Goal: Task Accomplishment & Management: Use online tool/utility

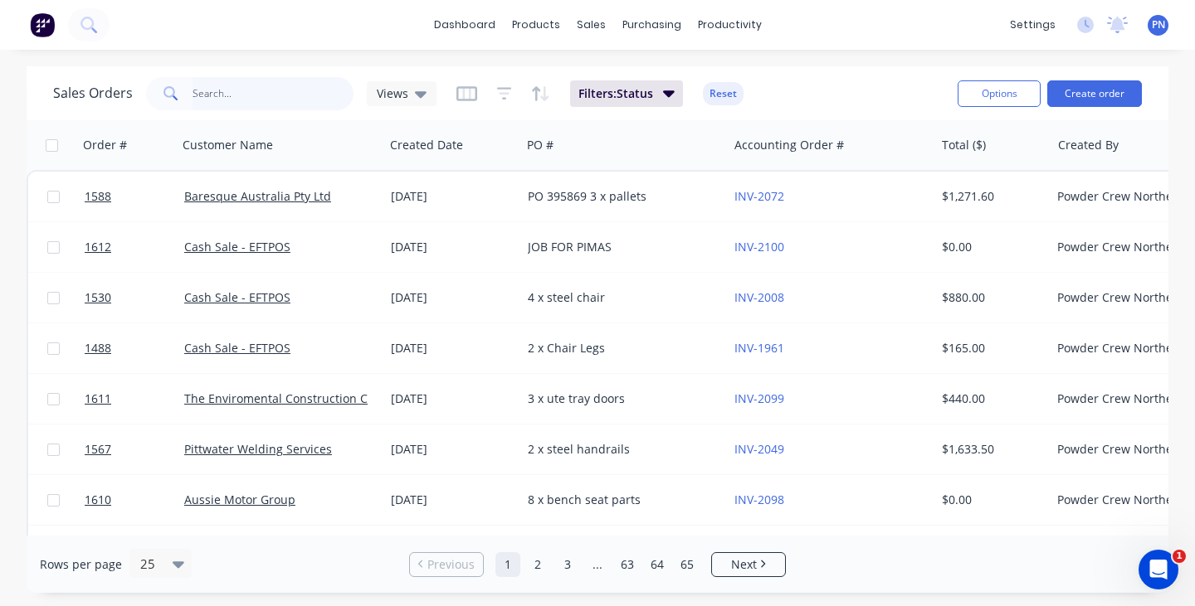
click at [303, 92] on input "text" at bounding box center [273, 93] width 162 height 33
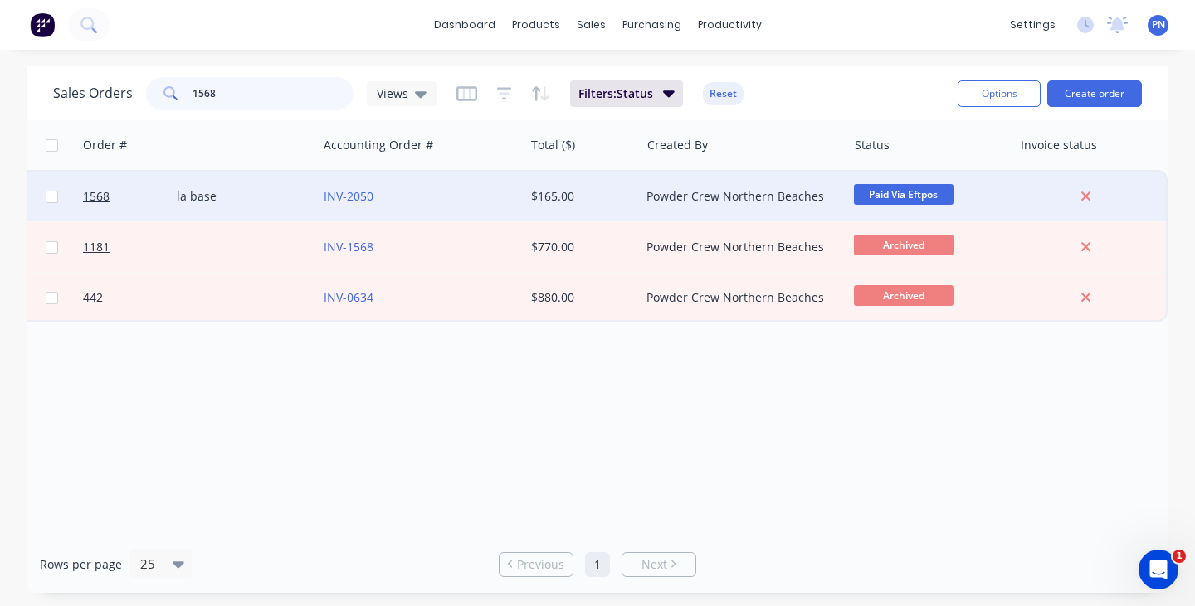
scroll to position [0, 410]
click at [903, 199] on span "Paid Via Eftpos" at bounding box center [904, 194] width 100 height 21
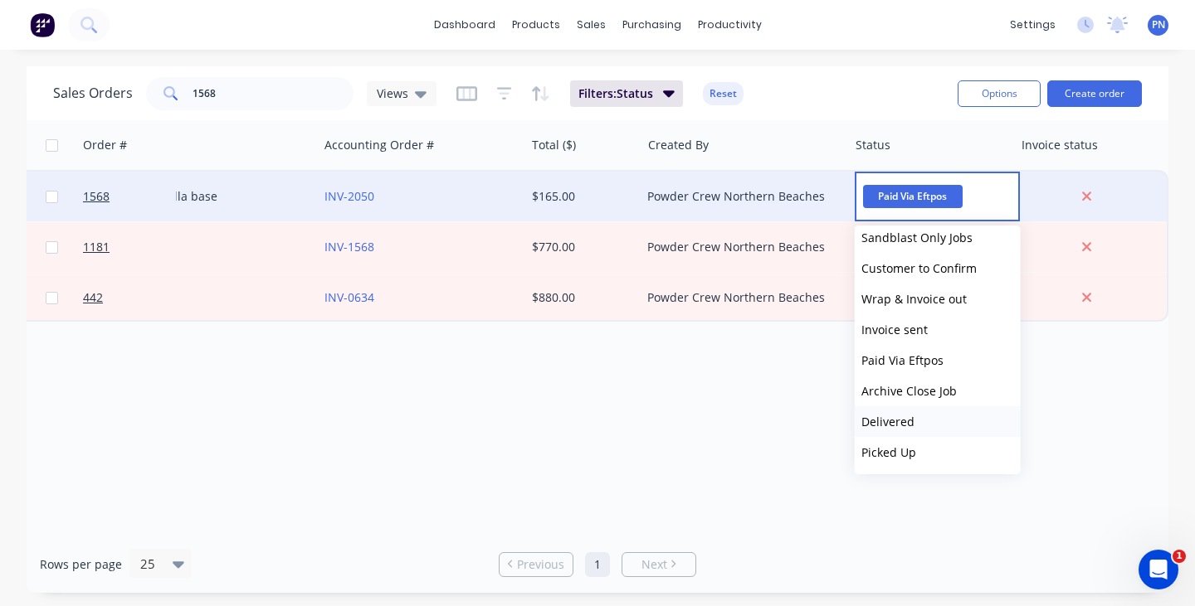
scroll to position [225, 0]
click at [922, 382] on button "Archive Close Job" at bounding box center [937, 391] width 166 height 31
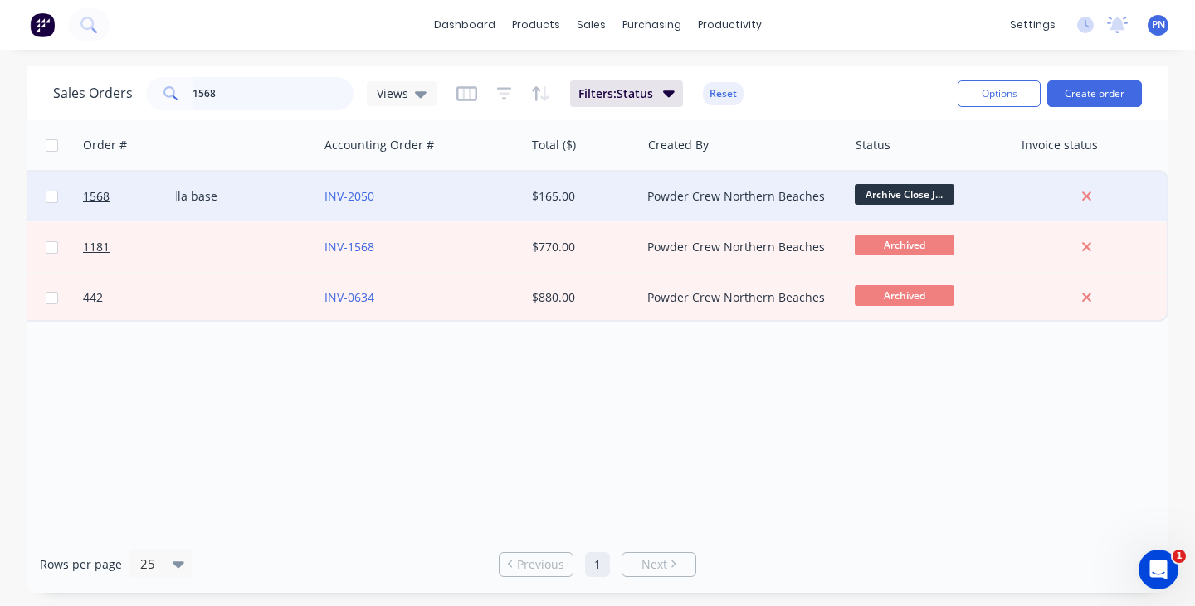
click at [277, 95] on input "1568" at bounding box center [273, 93] width 162 height 33
type input "1"
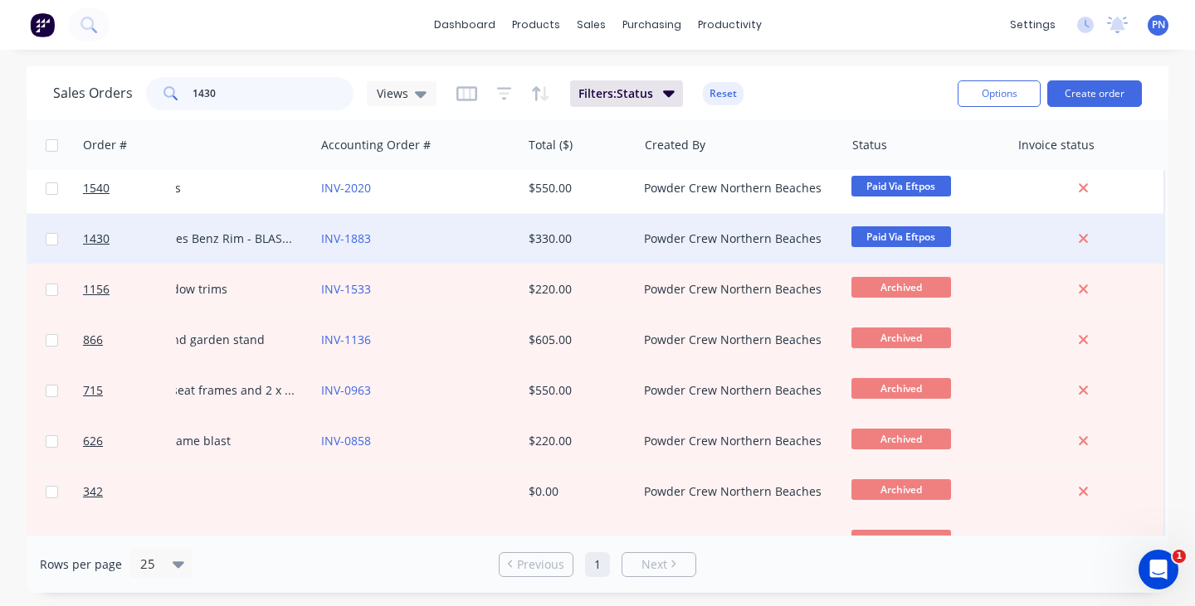
scroll to position [8, 418]
click at [917, 241] on span "Paid Via Eftpos" at bounding box center [901, 236] width 100 height 21
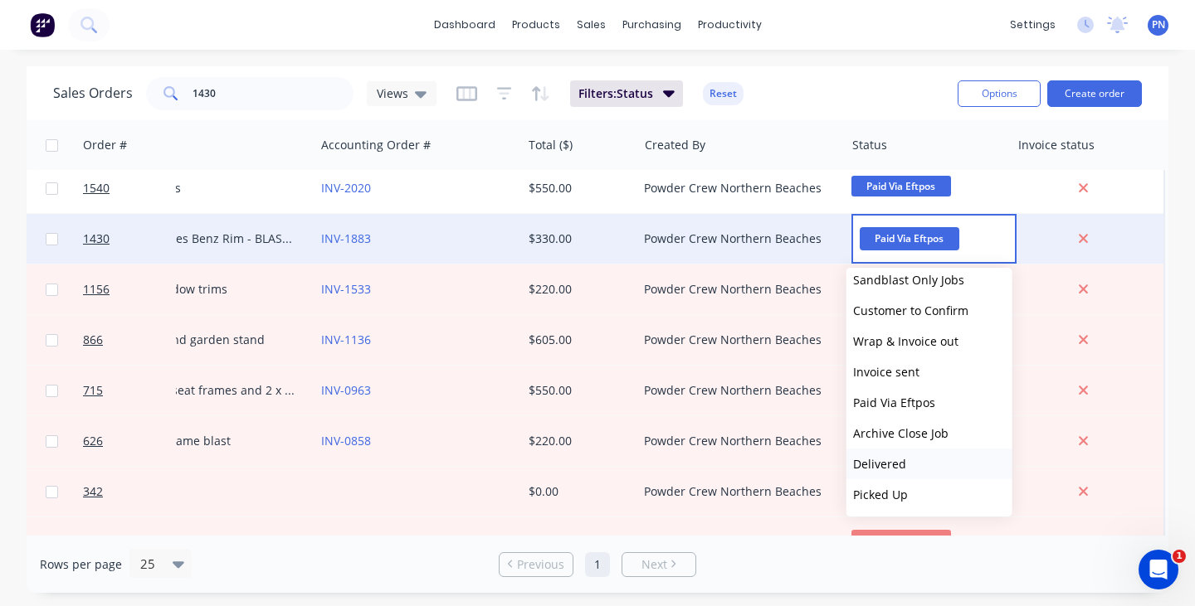
scroll to position [225, 0]
click at [920, 429] on span "Archive Close Job" at bounding box center [900, 434] width 95 height 16
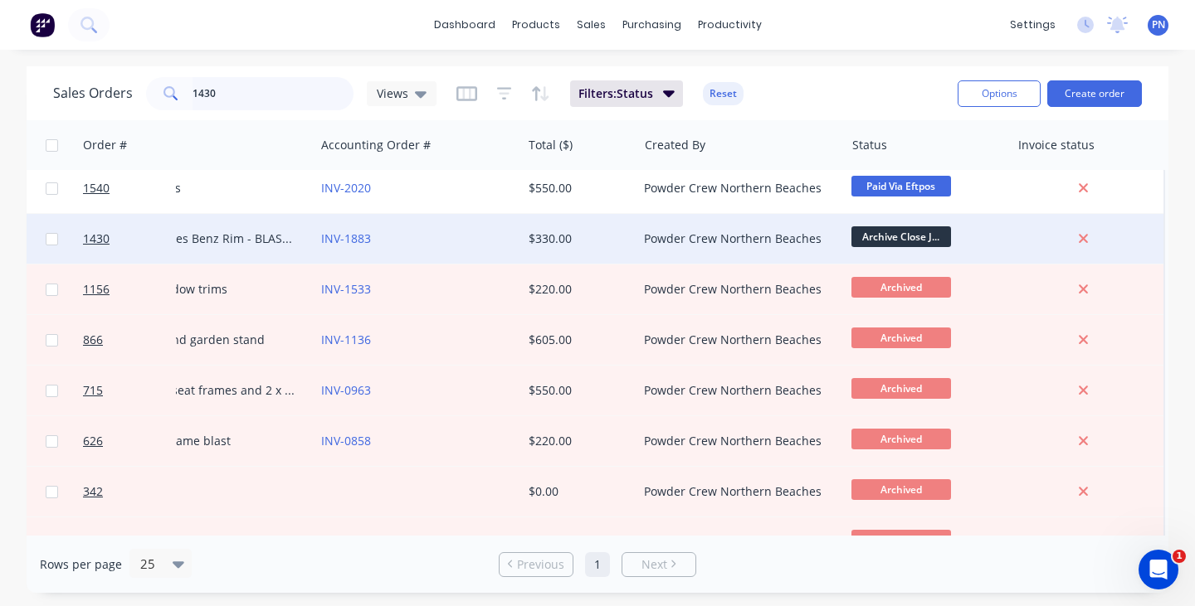
click at [271, 92] on input "1430" at bounding box center [273, 93] width 162 height 33
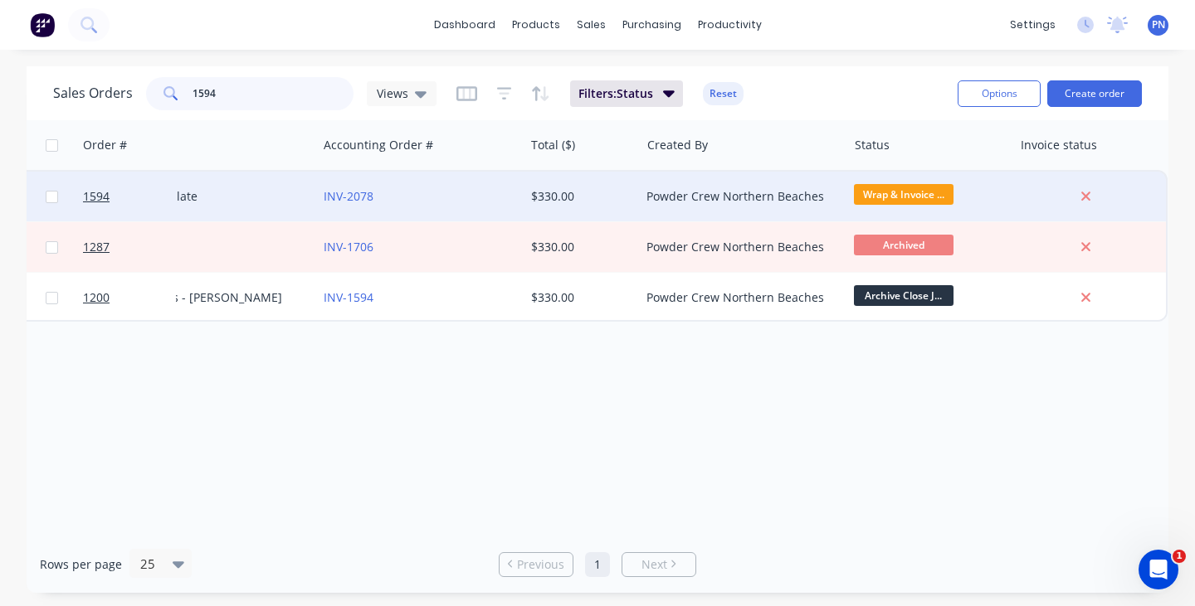
scroll to position [0, 410]
type input "1594"
click at [873, 198] on span "Wrap & Invoice ..." at bounding box center [904, 194] width 100 height 21
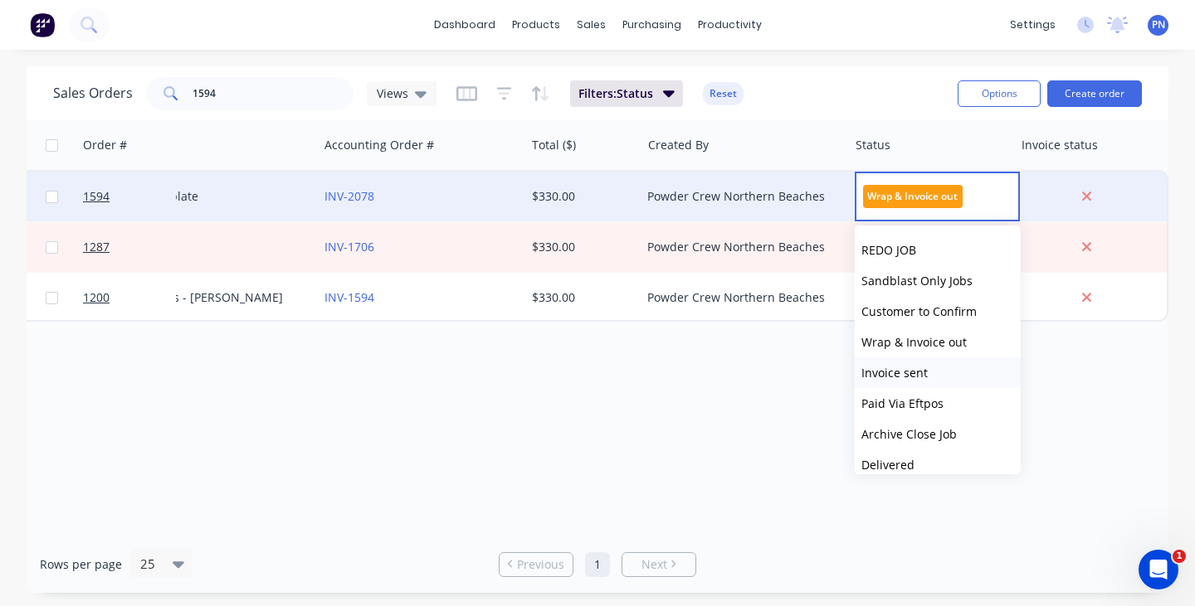
scroll to position [185, 0]
click at [921, 432] on span "Archive Close Job" at bounding box center [908, 431] width 95 height 16
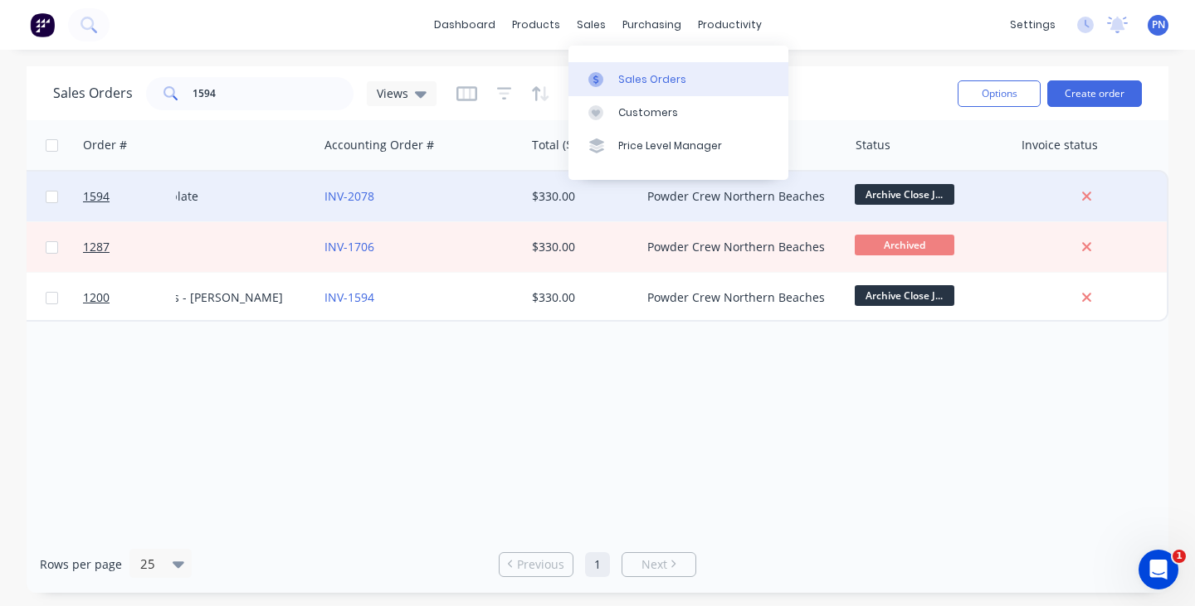
click at [618, 75] on div "Sales Orders" at bounding box center [652, 79] width 68 height 15
